Goal: Check status: Check status

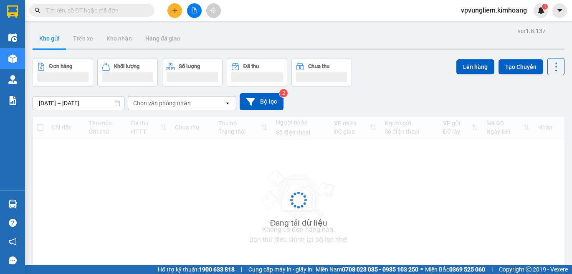
click at [109, 9] on input "text" at bounding box center [95, 10] width 99 height 9
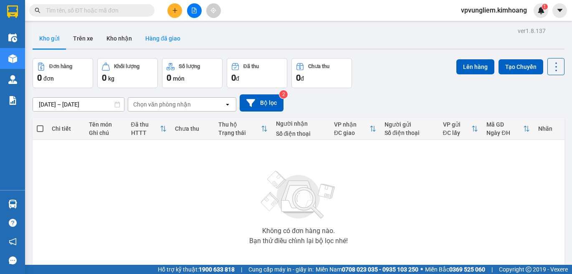
click at [169, 39] on button "Hàng đã giao" at bounding box center [163, 38] width 48 height 20
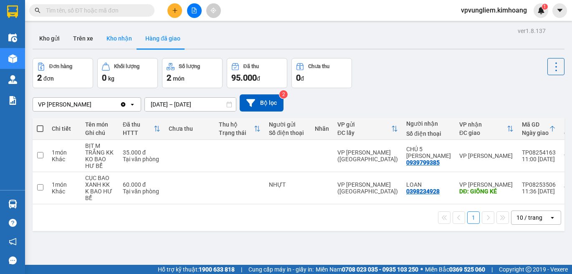
click at [118, 40] on button "Kho nhận" at bounding box center [119, 38] width 39 height 20
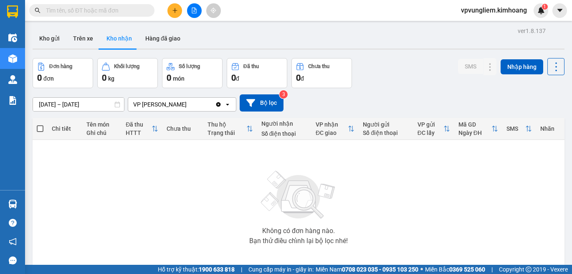
click at [122, 34] on button "Kho nhận" at bounding box center [119, 38] width 39 height 20
click at [112, 12] on input "text" at bounding box center [95, 10] width 99 height 9
click at [96, 8] on input "text" at bounding box center [95, 10] width 99 height 9
click at [170, 42] on button "Hàng đã giao" at bounding box center [163, 38] width 48 height 20
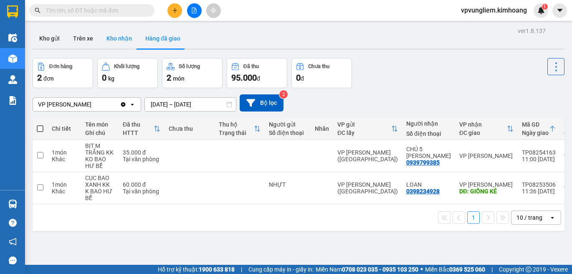
click at [120, 35] on button "Kho nhận" at bounding box center [119, 38] width 39 height 20
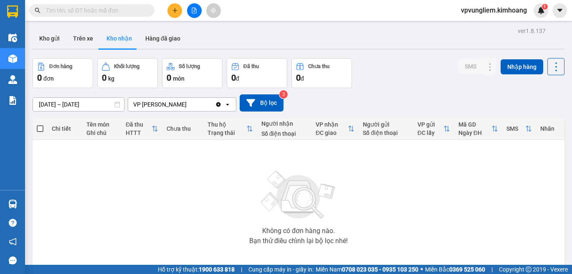
click at [105, 11] on input "text" at bounding box center [95, 10] width 99 height 9
